Goal: Information Seeking & Learning: Learn about a topic

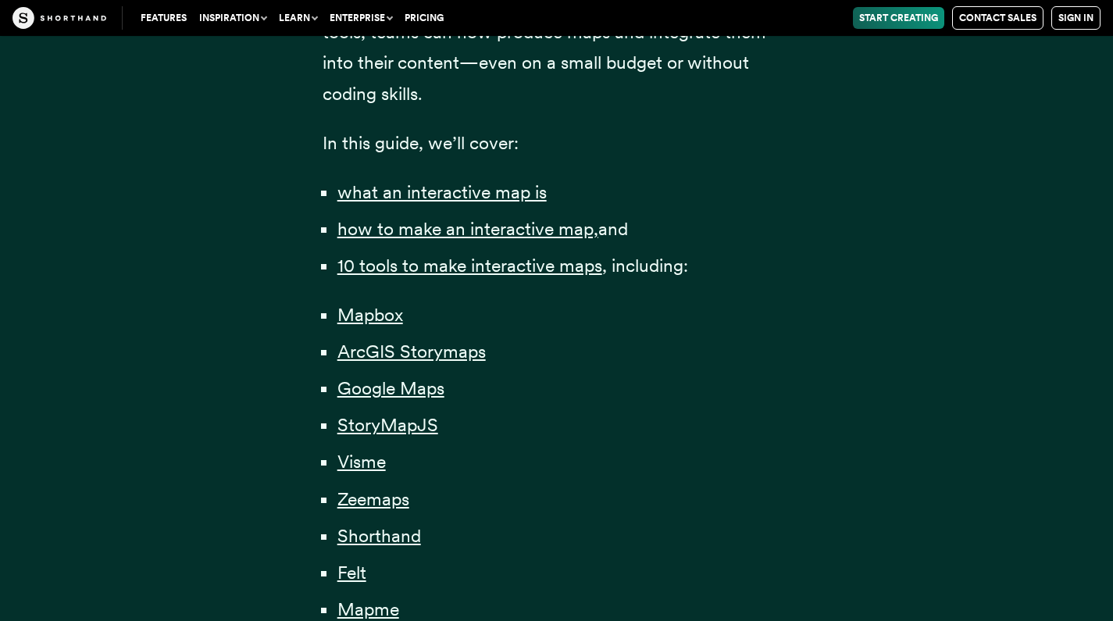
scroll to position [1033, 0]
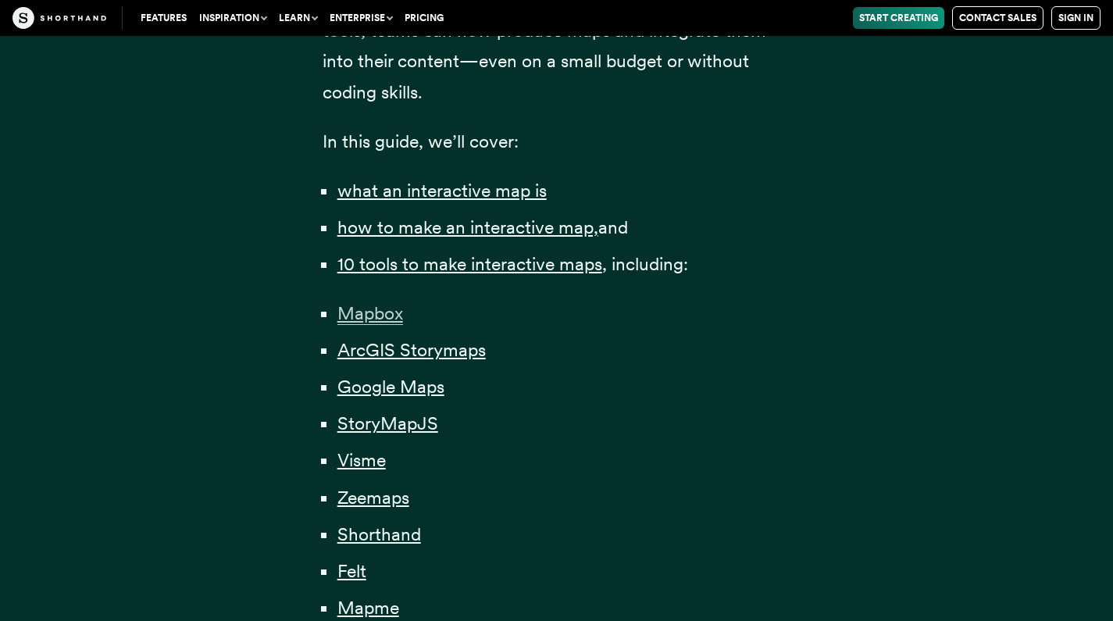
click at [366, 313] on span "Mapbox" at bounding box center [370, 313] width 66 height 23
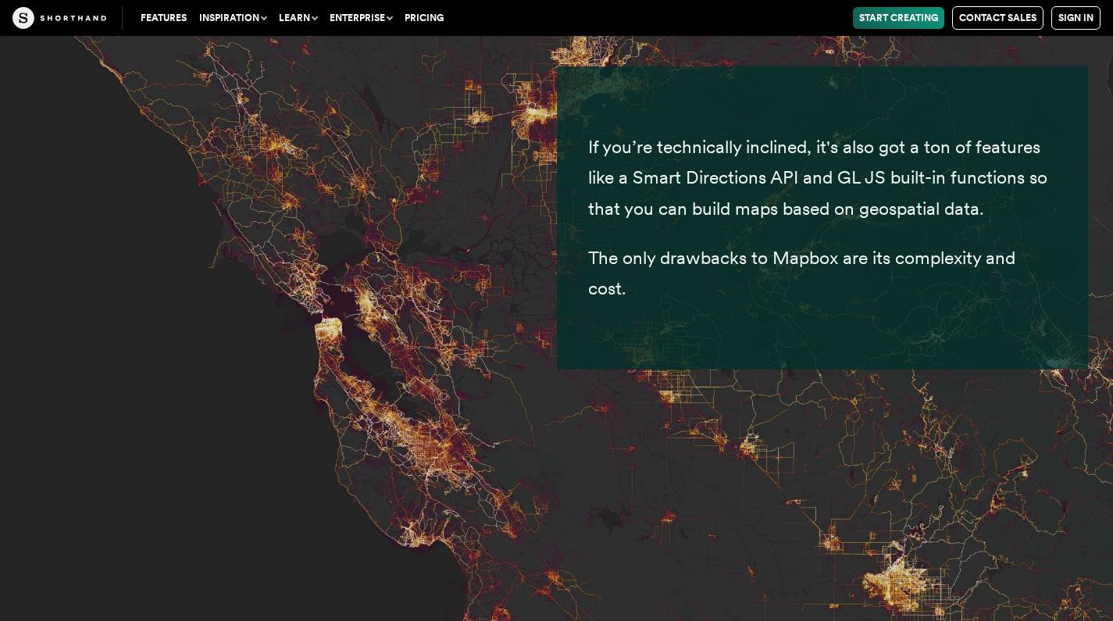
scroll to position [6931, 0]
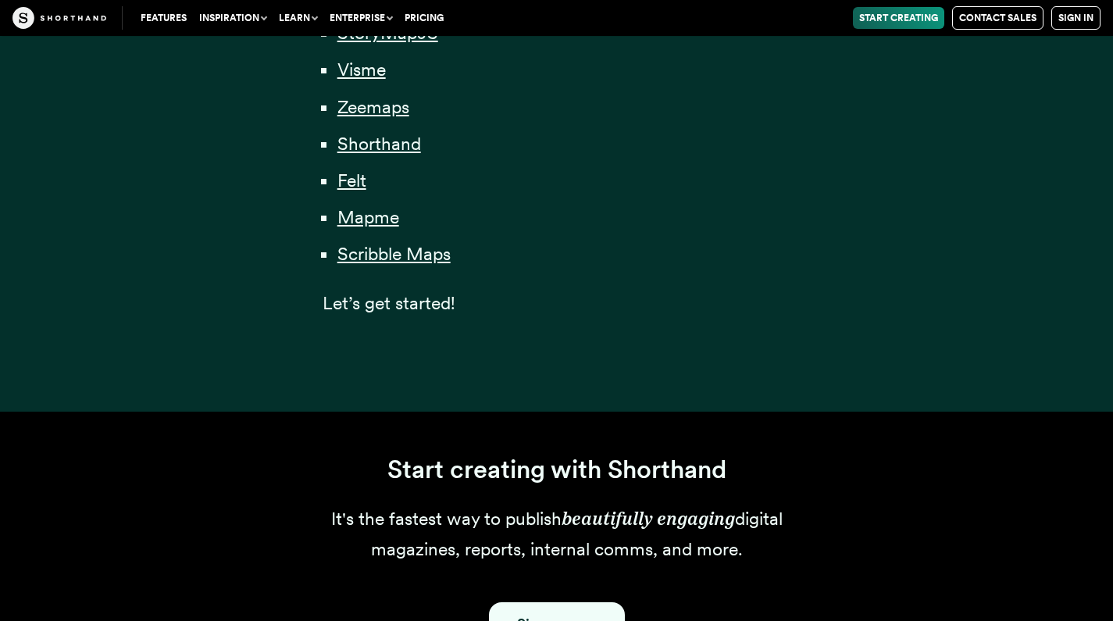
scroll to position [1033, 0]
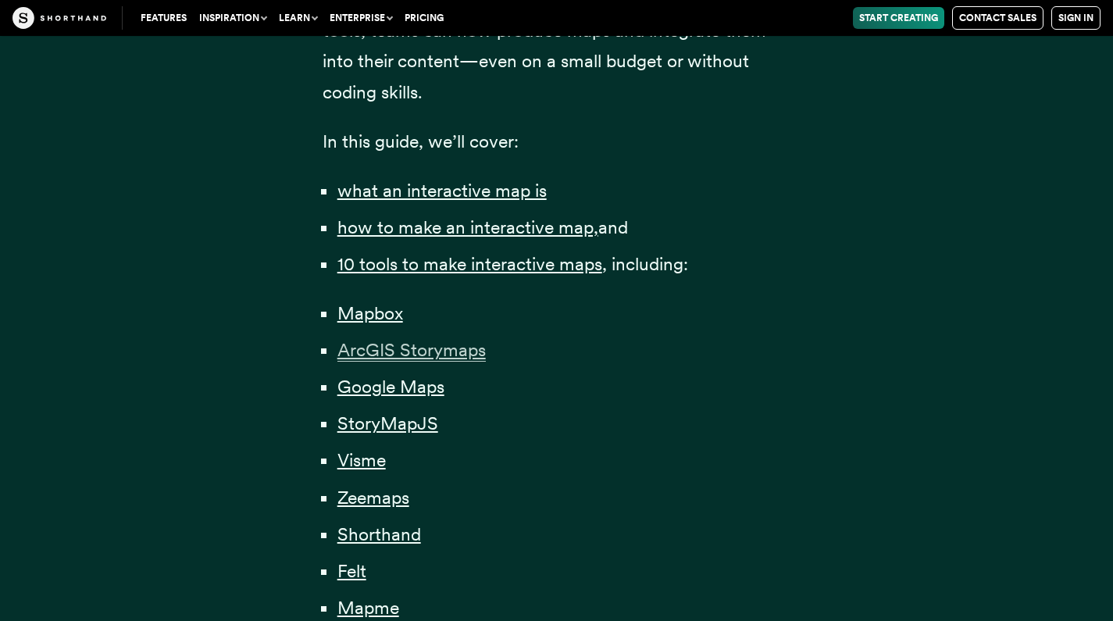
click at [359, 355] on span "ArcGIS Storymaps" at bounding box center [411, 350] width 148 height 23
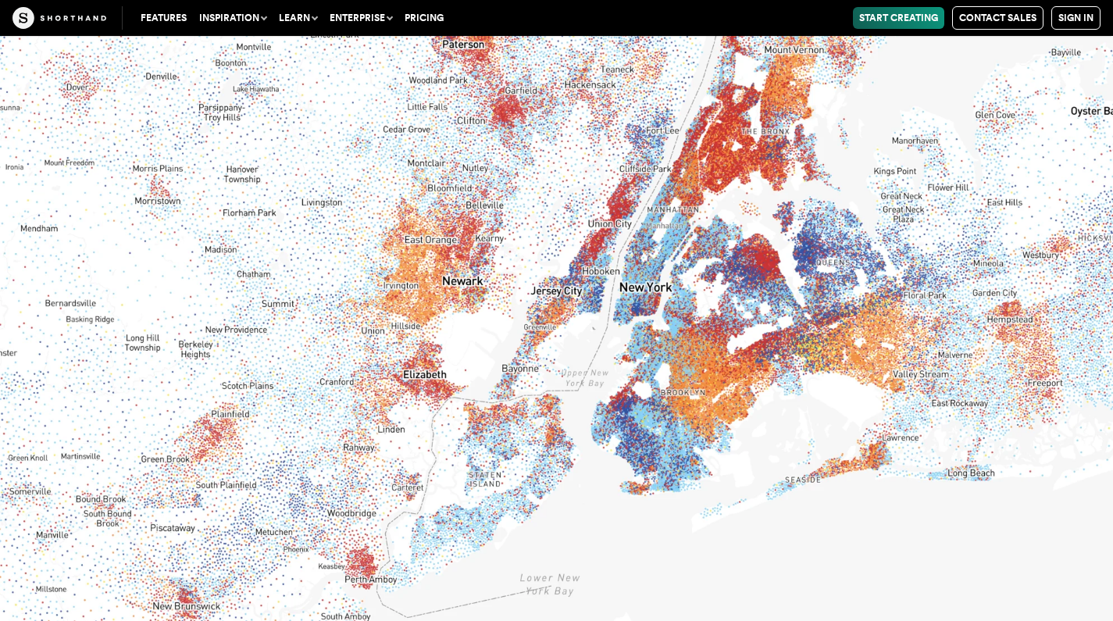
scroll to position [9236, 0]
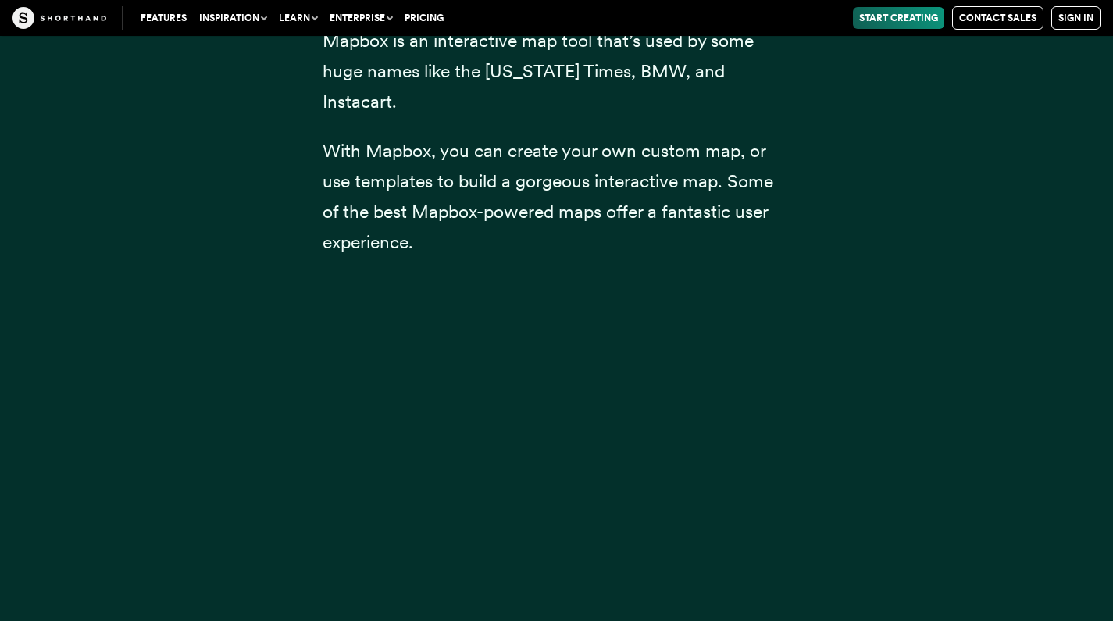
scroll to position [1033, 0]
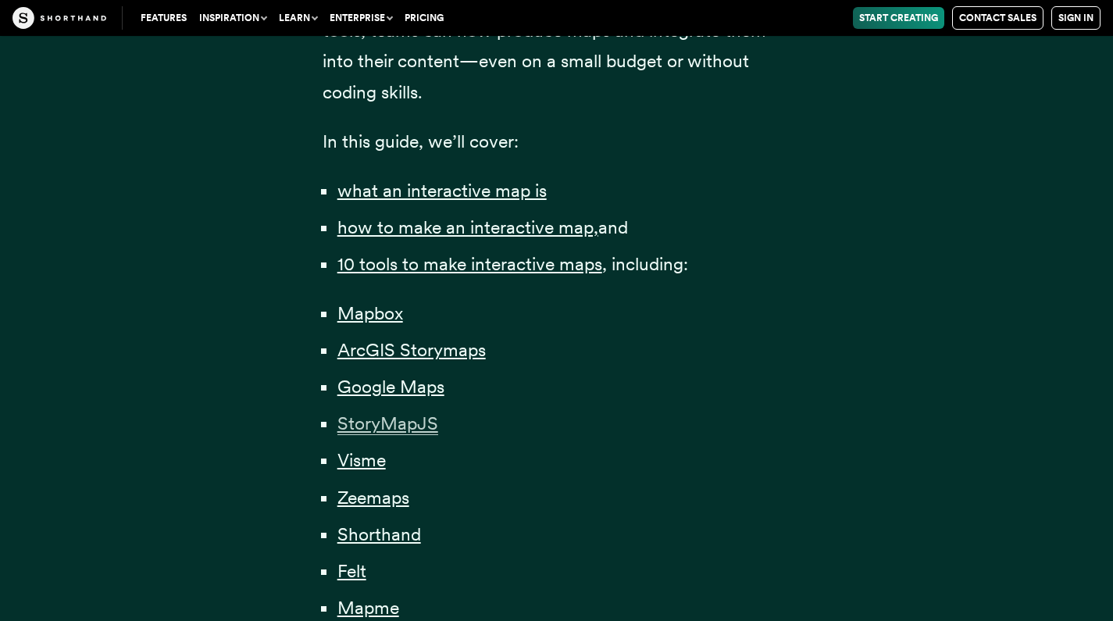
click at [396, 424] on span "StoryMapJS" at bounding box center [387, 423] width 101 height 23
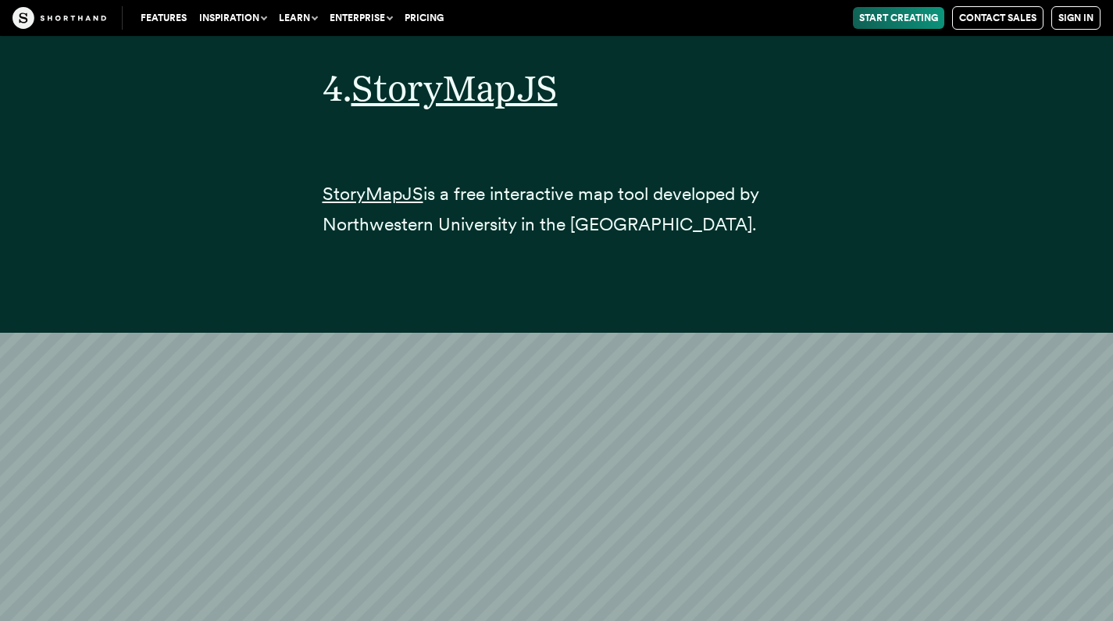
scroll to position [16780, 0]
click at [370, 184] on span "StoryMapJS" at bounding box center [373, 195] width 101 height 23
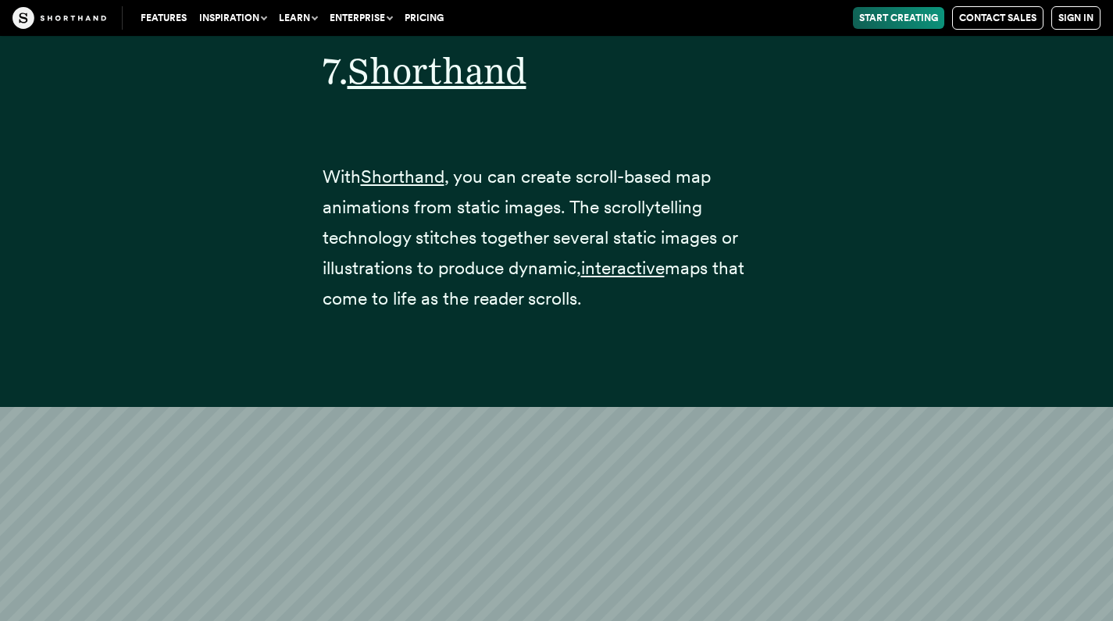
scroll to position [26753, 0]
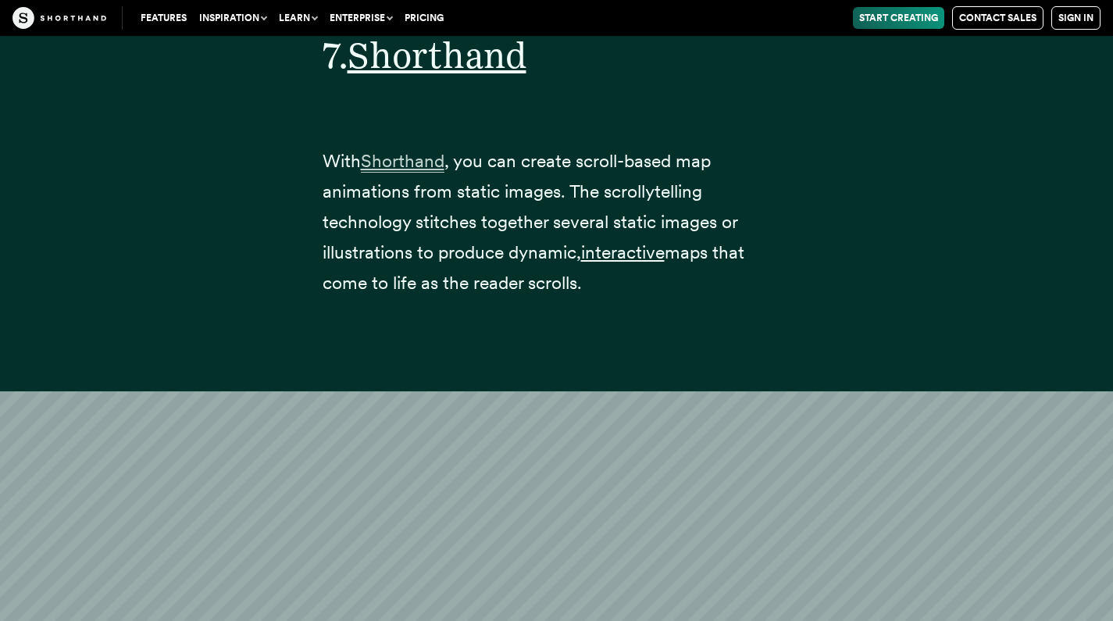
click at [411, 150] on span "Shorthand" at bounding box center [403, 161] width 84 height 23
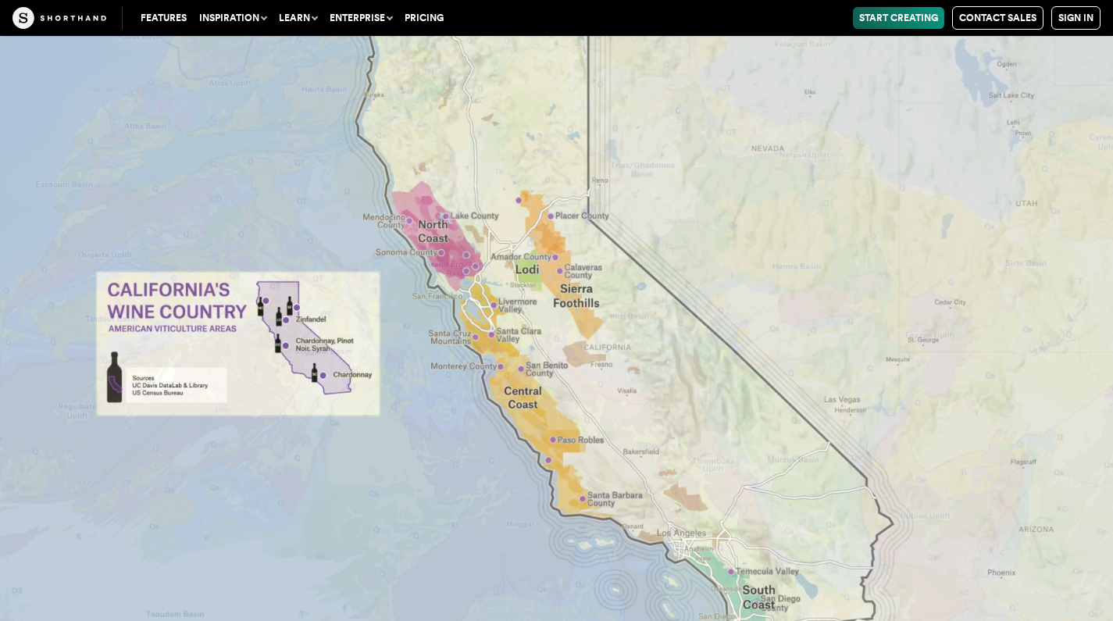
scroll to position [30662, 0]
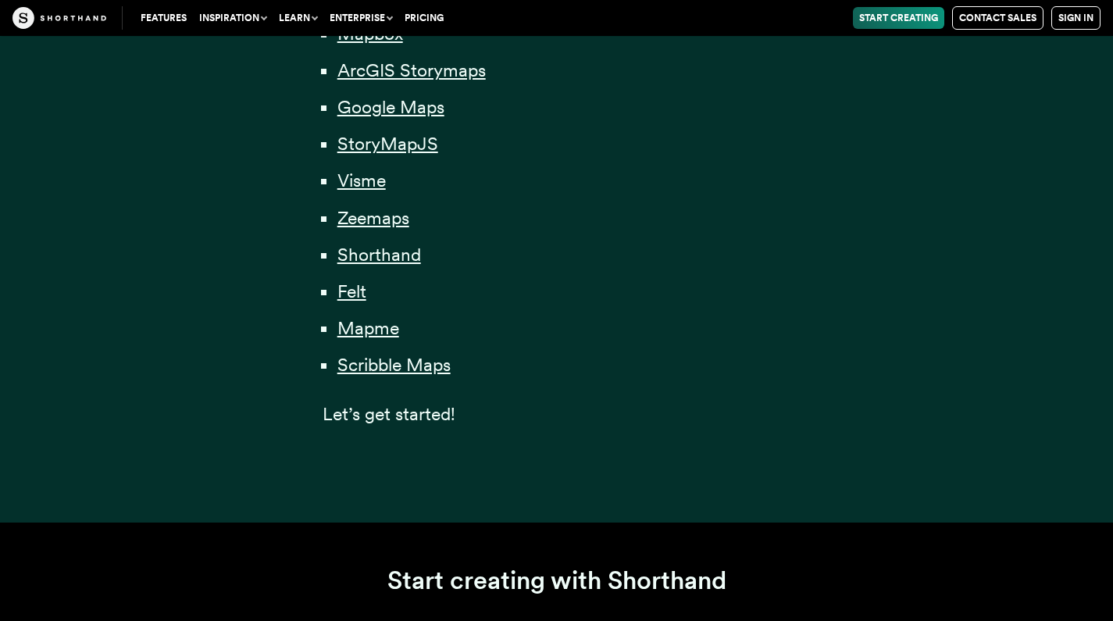
scroll to position [1314, 0]
click at [373, 363] on span "Scribble Maps" at bounding box center [393, 364] width 113 height 23
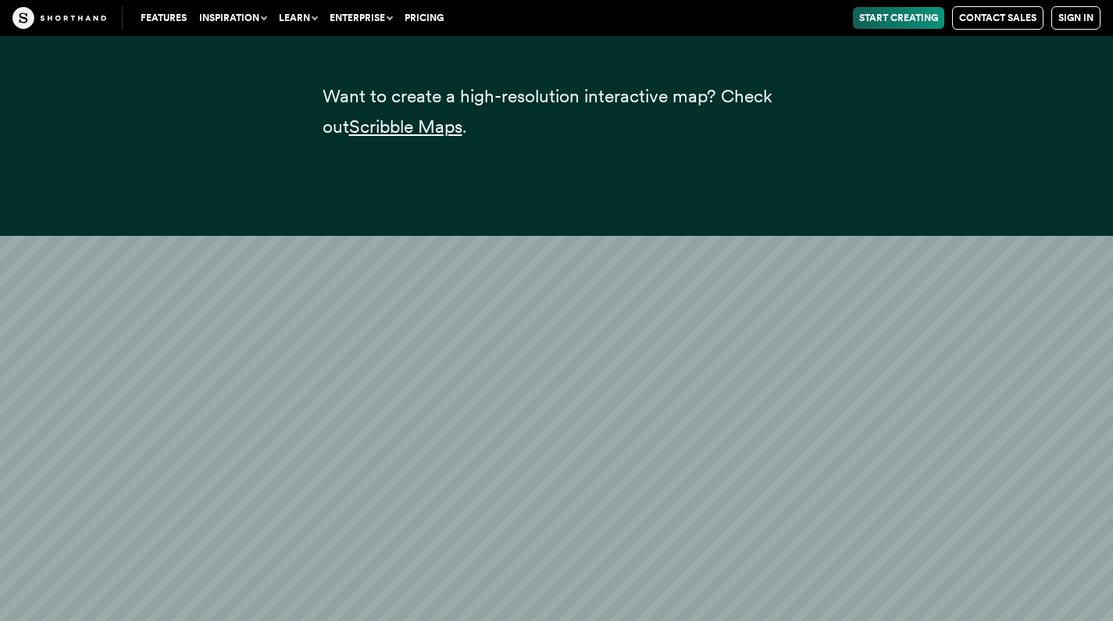
scroll to position [35771, 0]
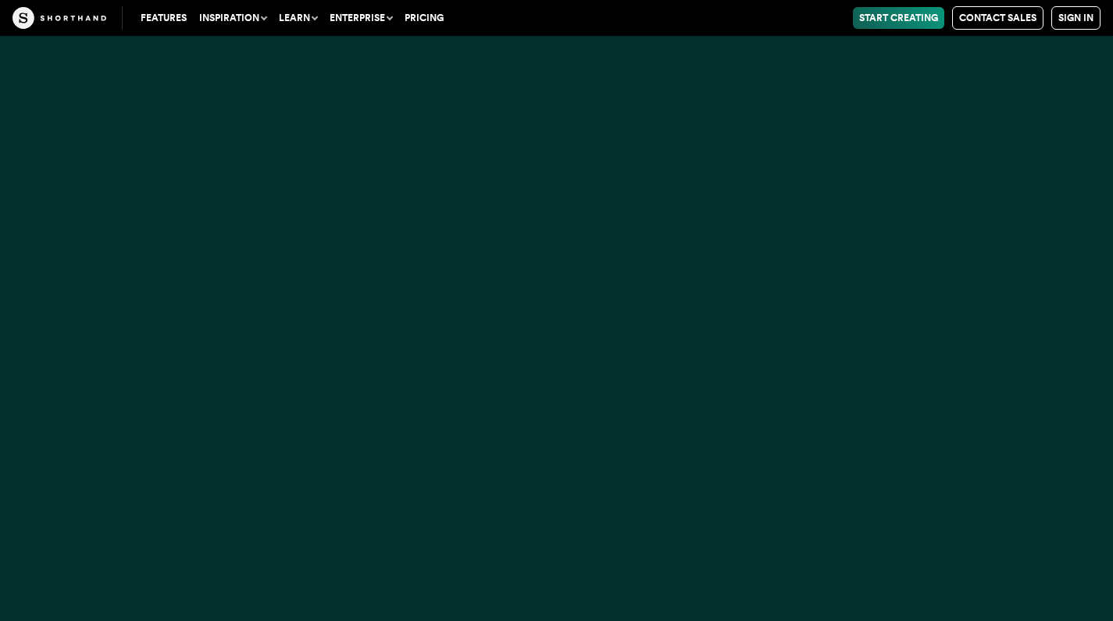
scroll to position [1314, 0]
